Goal: Find specific page/section: Find specific page/section

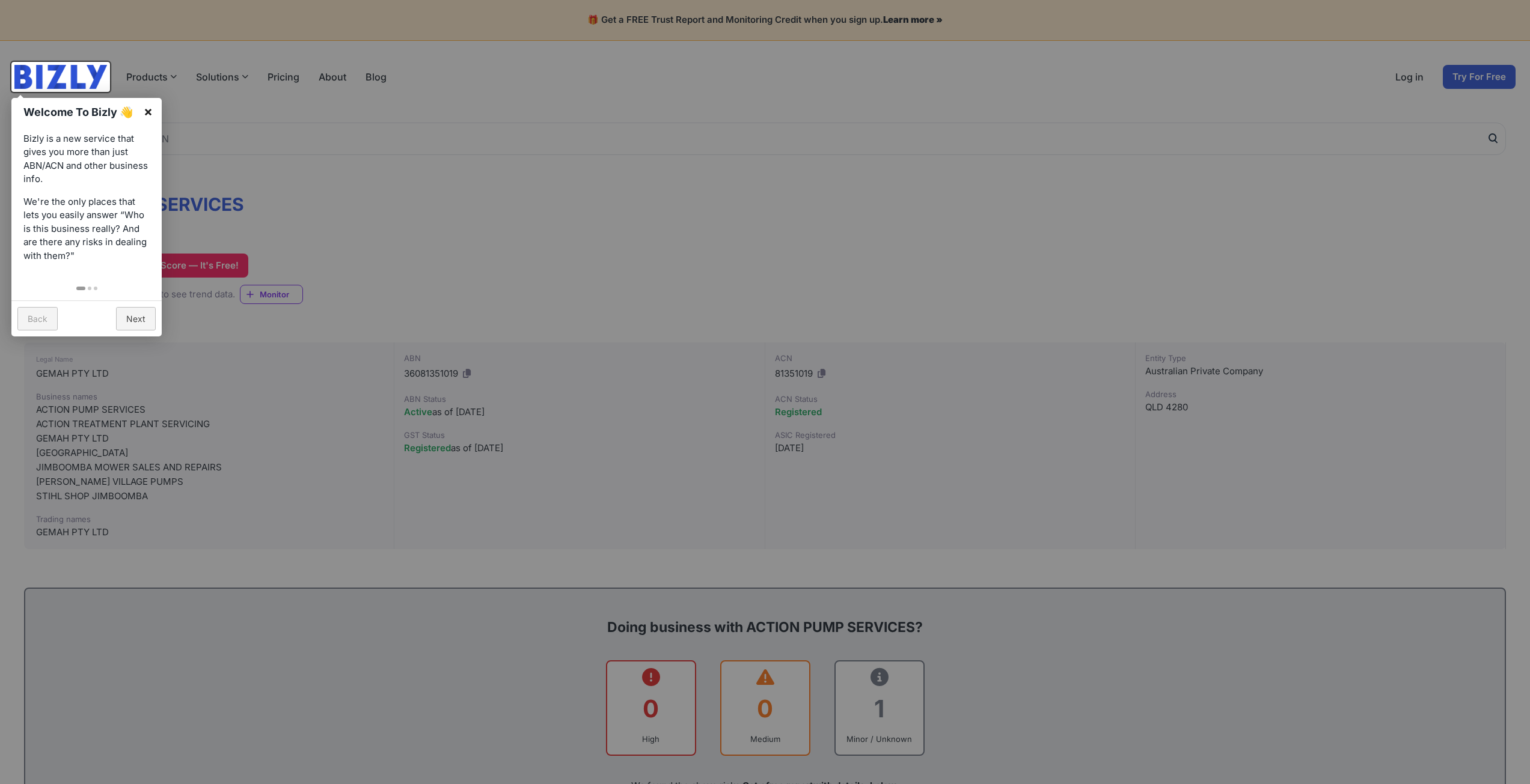
click at [147, 108] on link "×" at bounding box center [147, 111] width 27 height 27
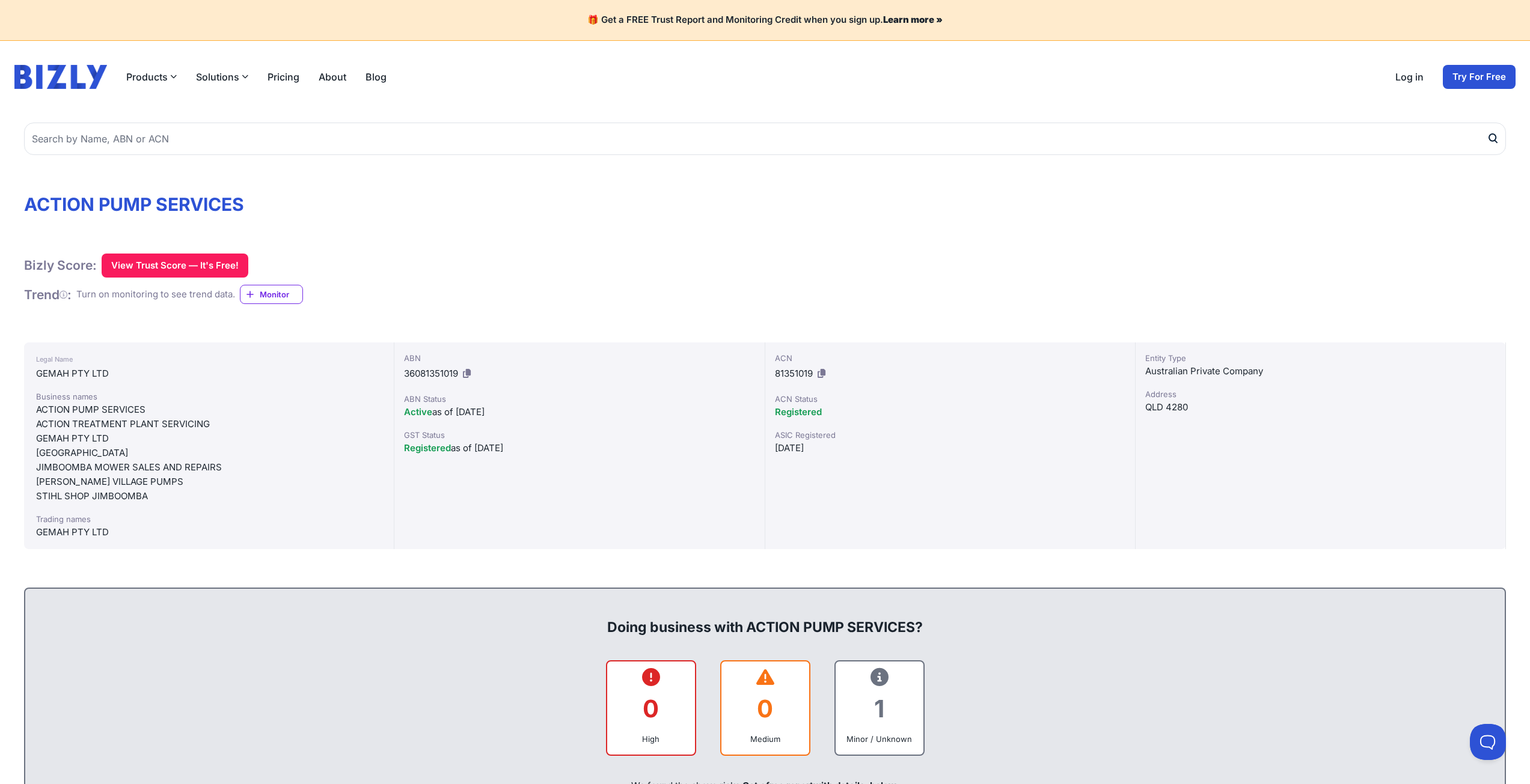
click at [55, 406] on div "ACTION PUMP SERVICES" at bounding box center [209, 410] width 346 height 15
click at [53, 442] on div "GEMAH PTY LTD" at bounding box center [209, 439] width 346 height 15
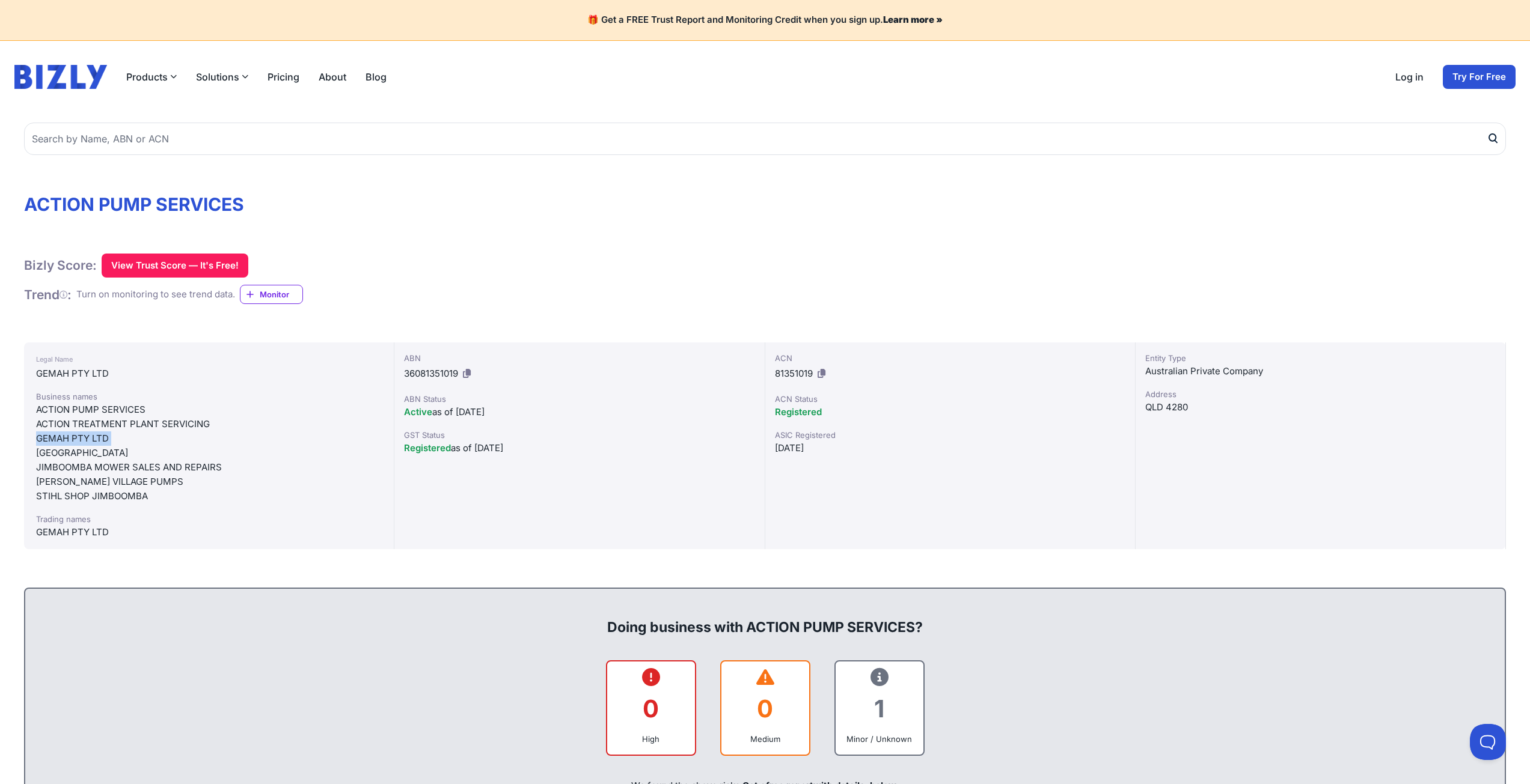
click at [53, 442] on div "GEMAH PTY LTD" at bounding box center [209, 439] width 346 height 15
click at [85, 478] on div "[PERSON_NAME] VILLAGE PUMPS" at bounding box center [209, 482] width 346 height 15
click at [86, 492] on div "STIHL SHOP JIMBOOMBA" at bounding box center [209, 496] width 346 height 15
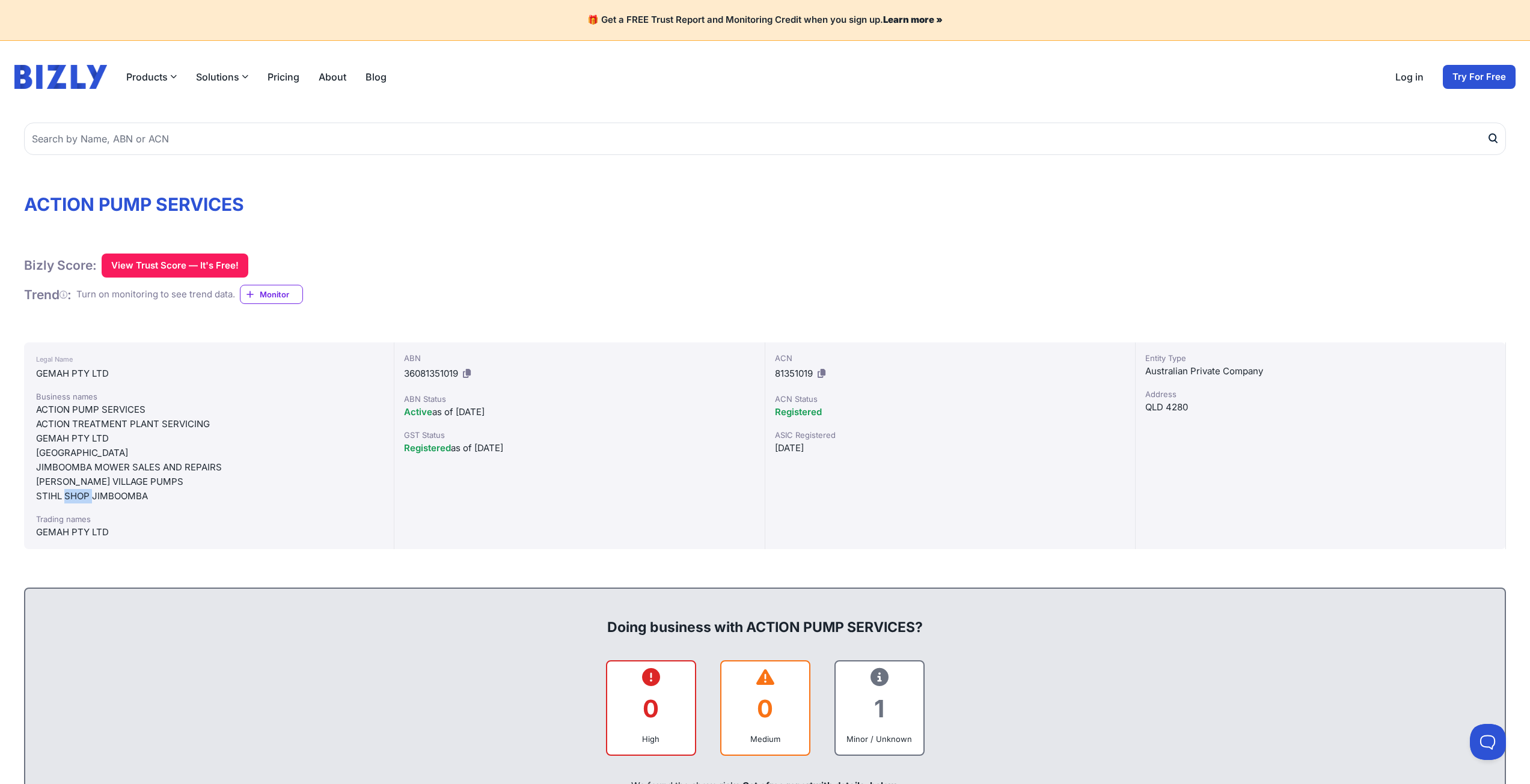
click at [86, 492] on div "STIHL SHOP JIMBOOMBA" at bounding box center [209, 496] width 346 height 15
click at [71, 536] on div "GEMAH PTY LTD" at bounding box center [209, 532] width 346 height 15
click at [72, 536] on div "GEMAH PTY LTD" at bounding box center [209, 532] width 346 height 15
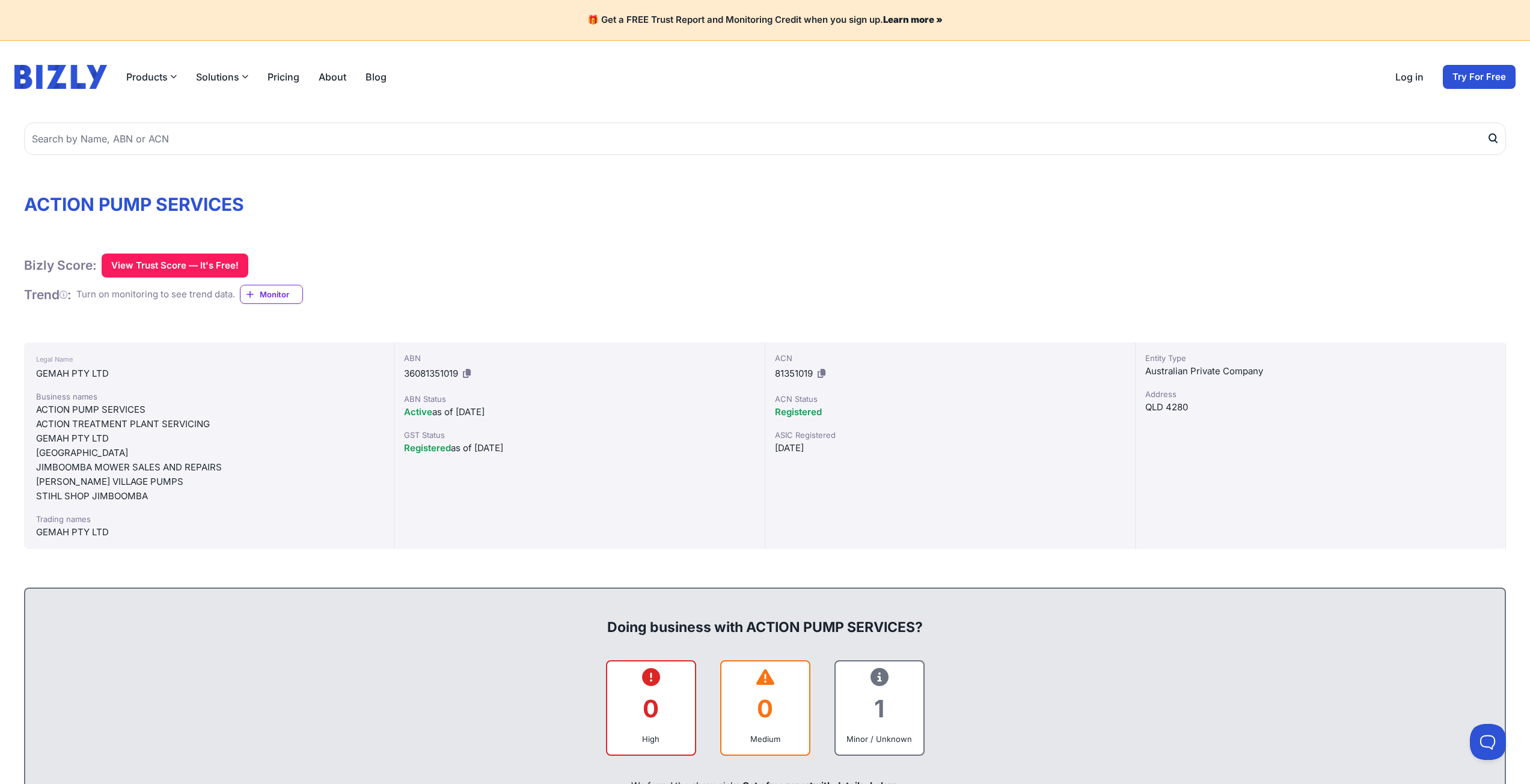
click at [50, 478] on div "[PERSON_NAME] VILLAGE PUMPS" at bounding box center [209, 482] width 346 height 15
click at [53, 466] on div "JIMBOOMBA MOWER SALES AND REPAIRS" at bounding box center [209, 468] width 346 height 15
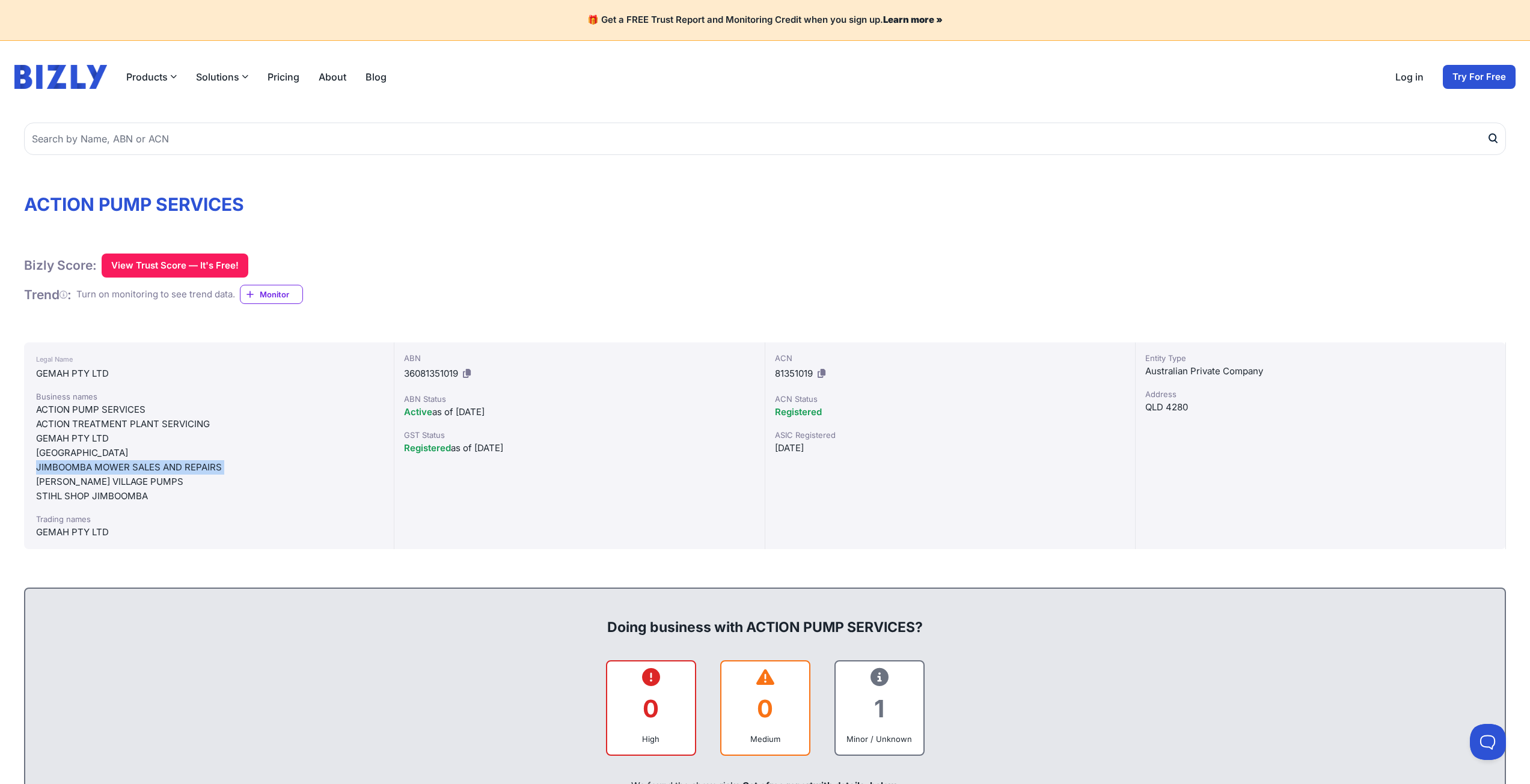
click at [53, 466] on div "JIMBOOMBA MOWER SALES AND REPAIRS" at bounding box center [209, 468] width 346 height 15
click at [53, 451] on div "[GEOGRAPHIC_DATA]" at bounding box center [209, 453] width 346 height 15
click at [48, 531] on div "GEMAH PTY LTD" at bounding box center [209, 532] width 346 height 15
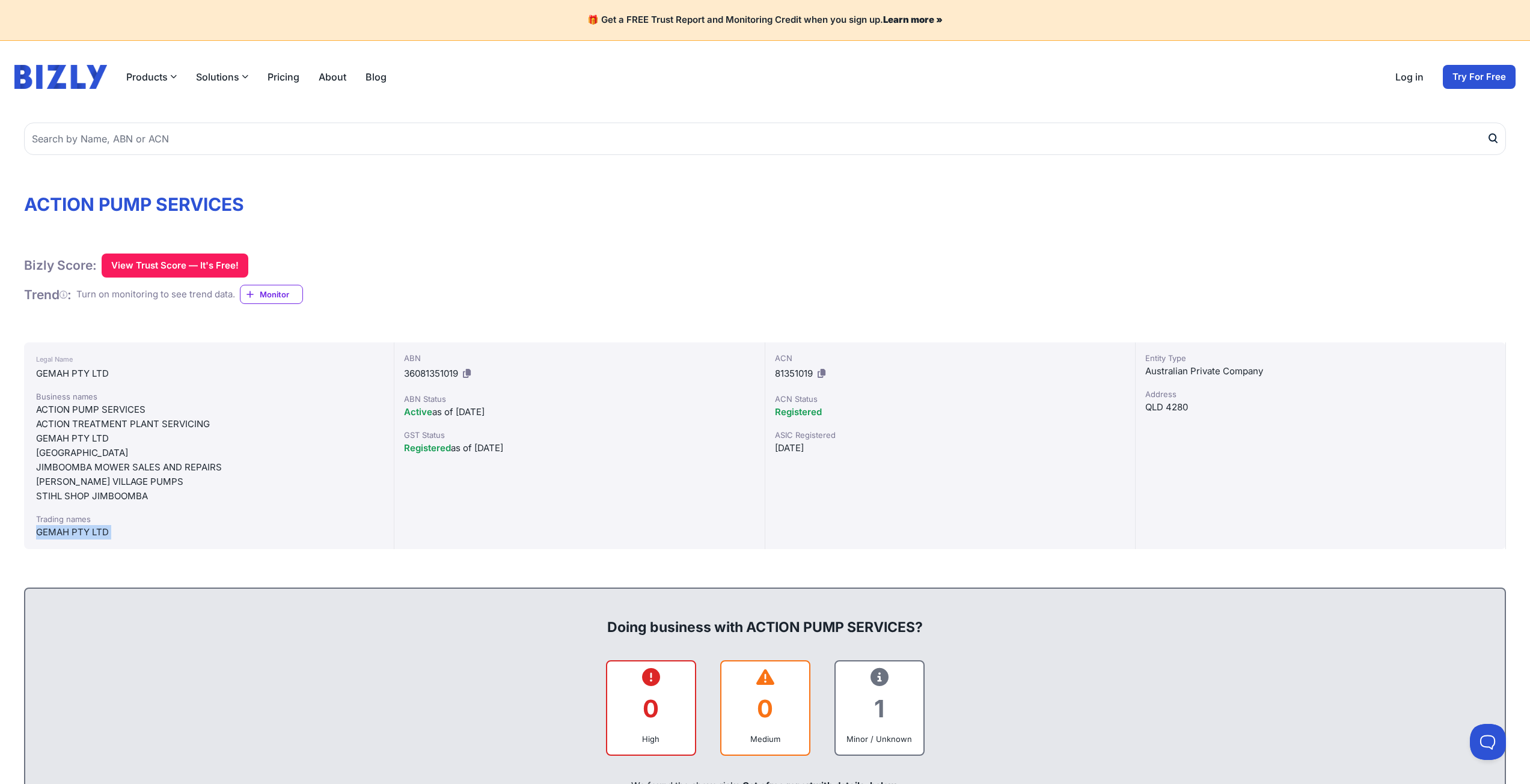
click at [48, 531] on div "GEMAH PTY LTD" at bounding box center [209, 532] width 346 height 15
